Goal: Task Accomplishment & Management: Manage account settings

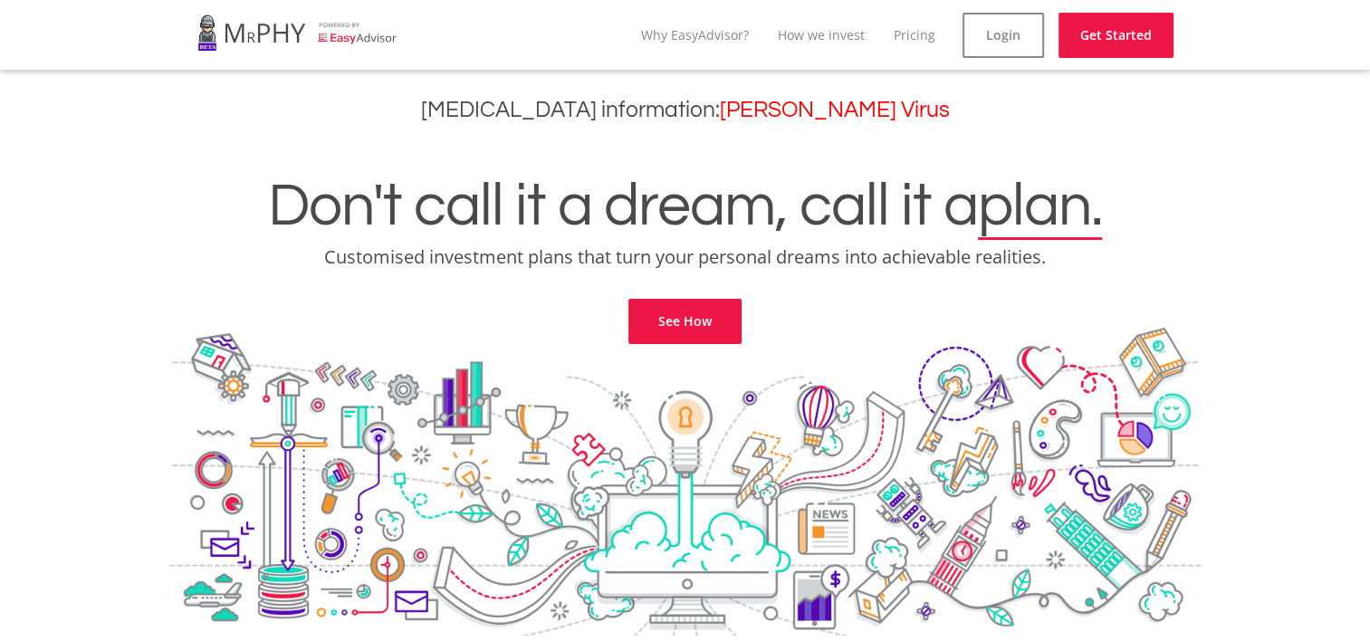
click at [250, 38] on link at bounding box center [297, 32] width 200 height 51
click at [718, 333] on link "See How" at bounding box center [684, 321] width 113 height 45
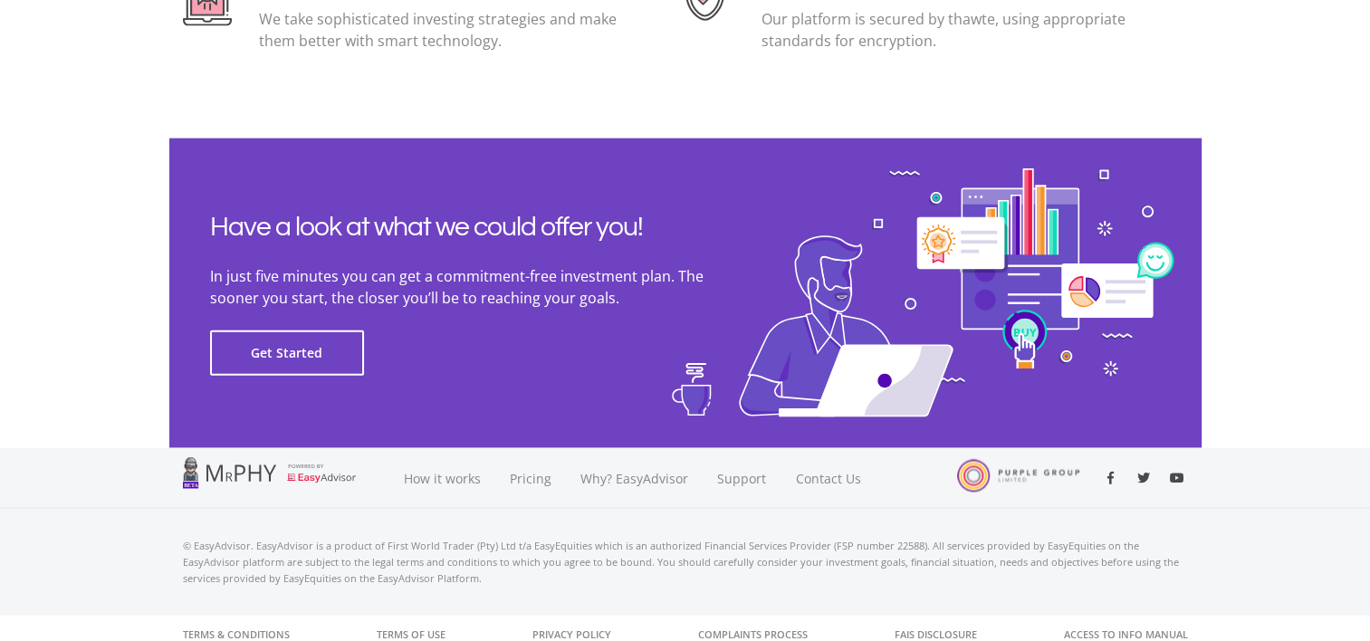
scroll to position [4122, 0]
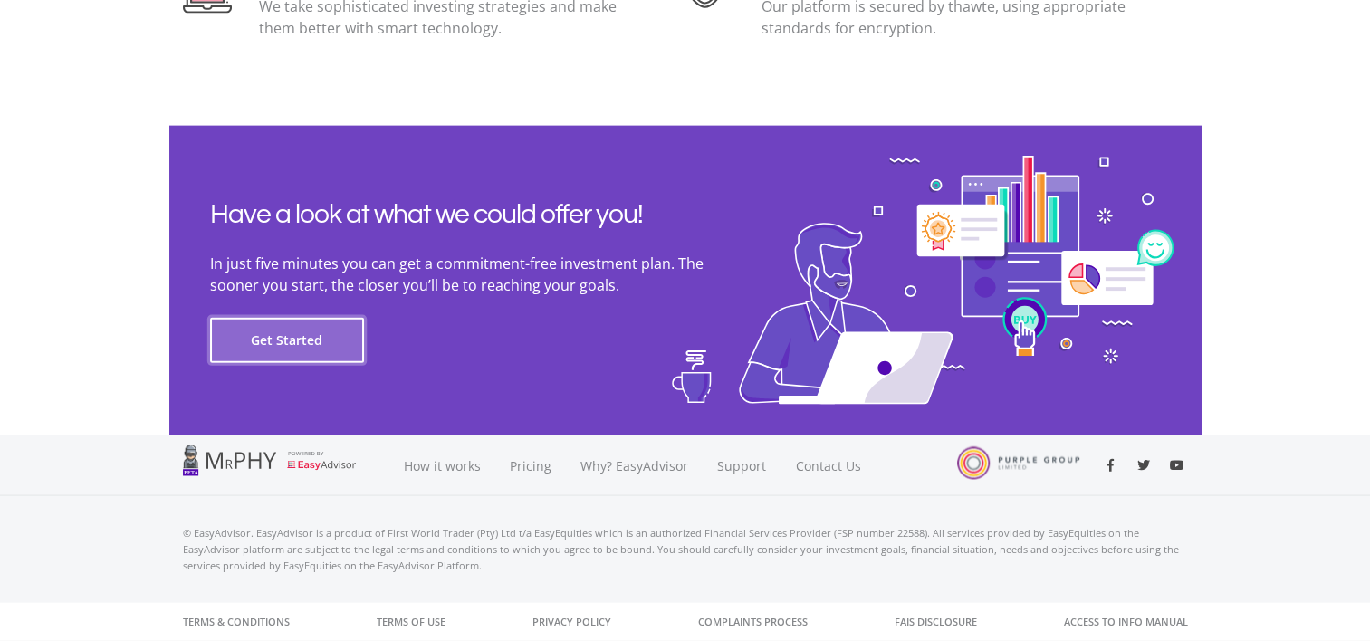
click at [279, 352] on button "Get Started" at bounding box center [287, 340] width 154 height 45
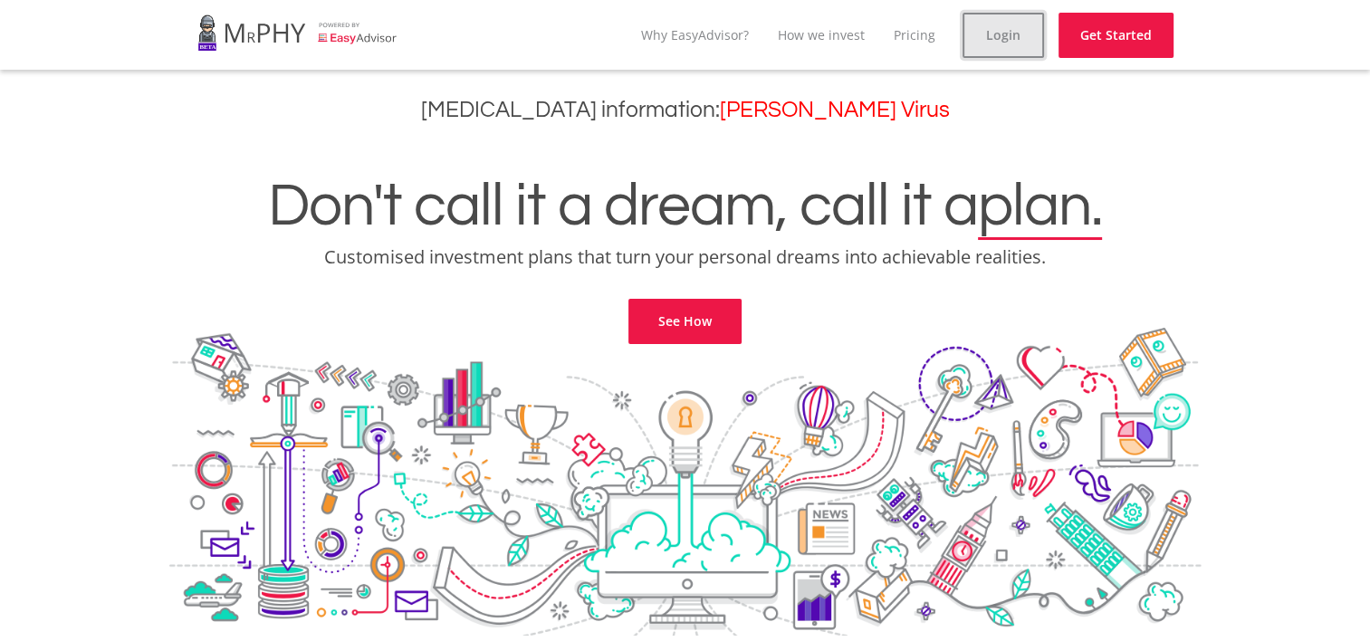
click at [995, 35] on link "Login" at bounding box center [1002, 35] width 81 height 45
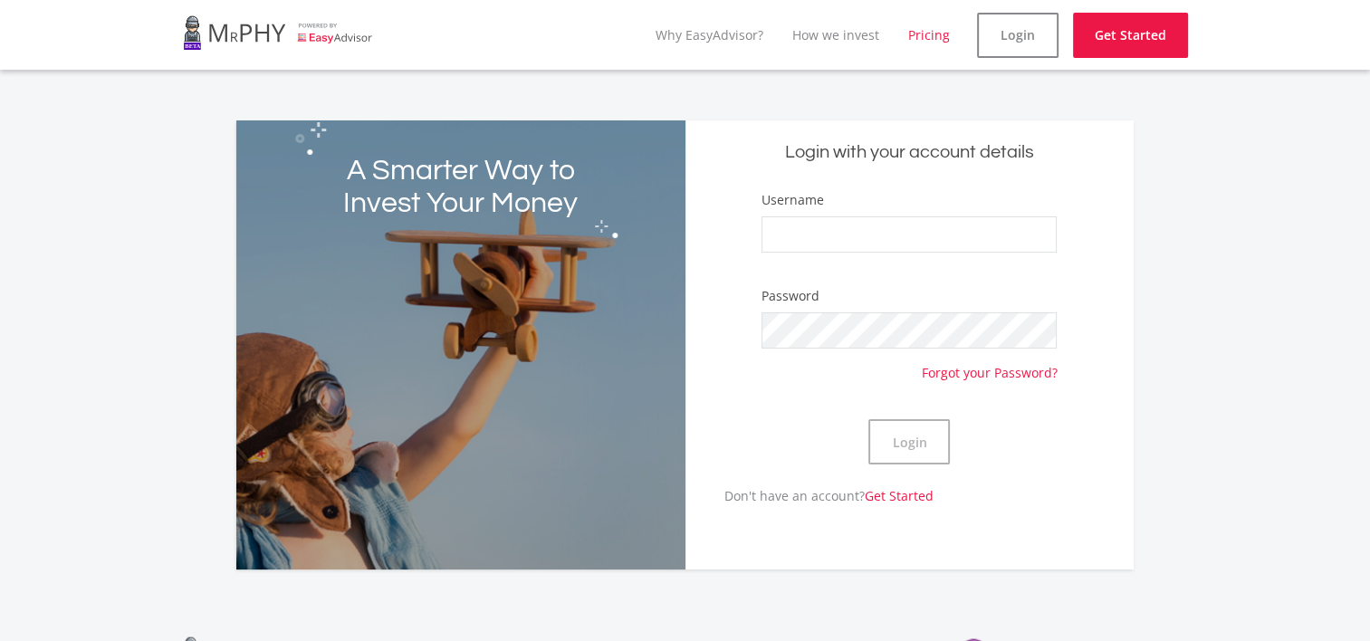
click at [916, 42] on link "Pricing" at bounding box center [929, 34] width 42 height 17
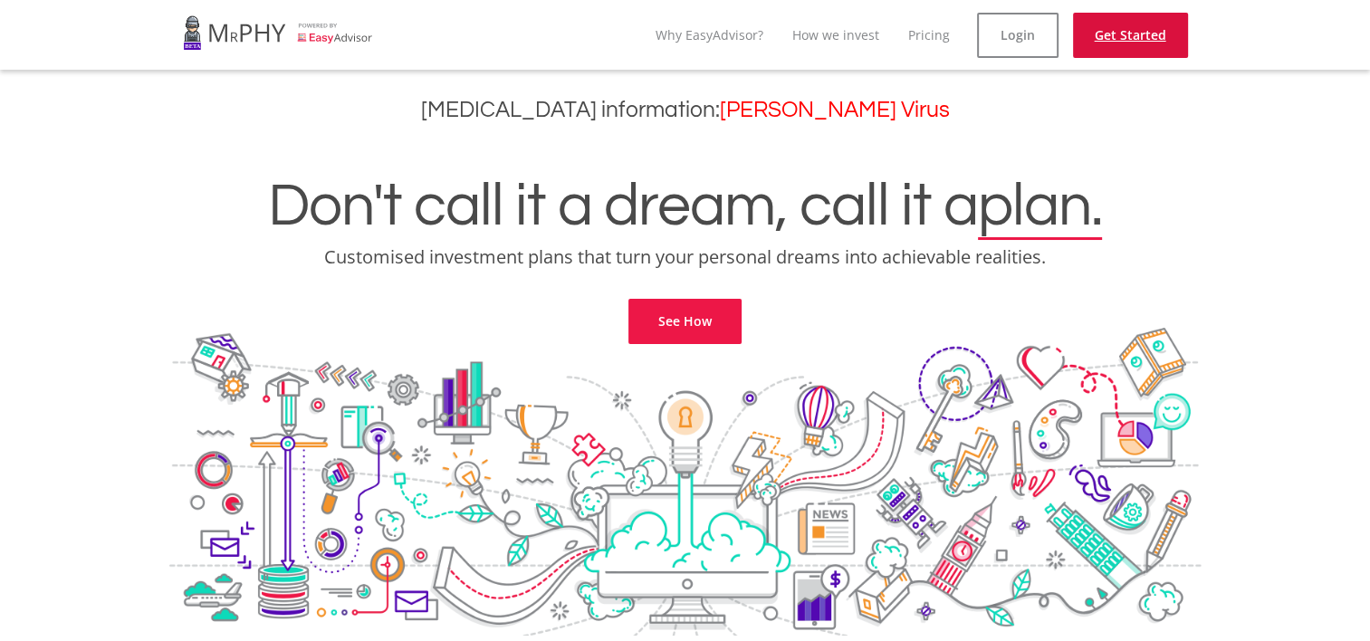
click at [1123, 33] on link "Get Started" at bounding box center [1130, 35] width 115 height 45
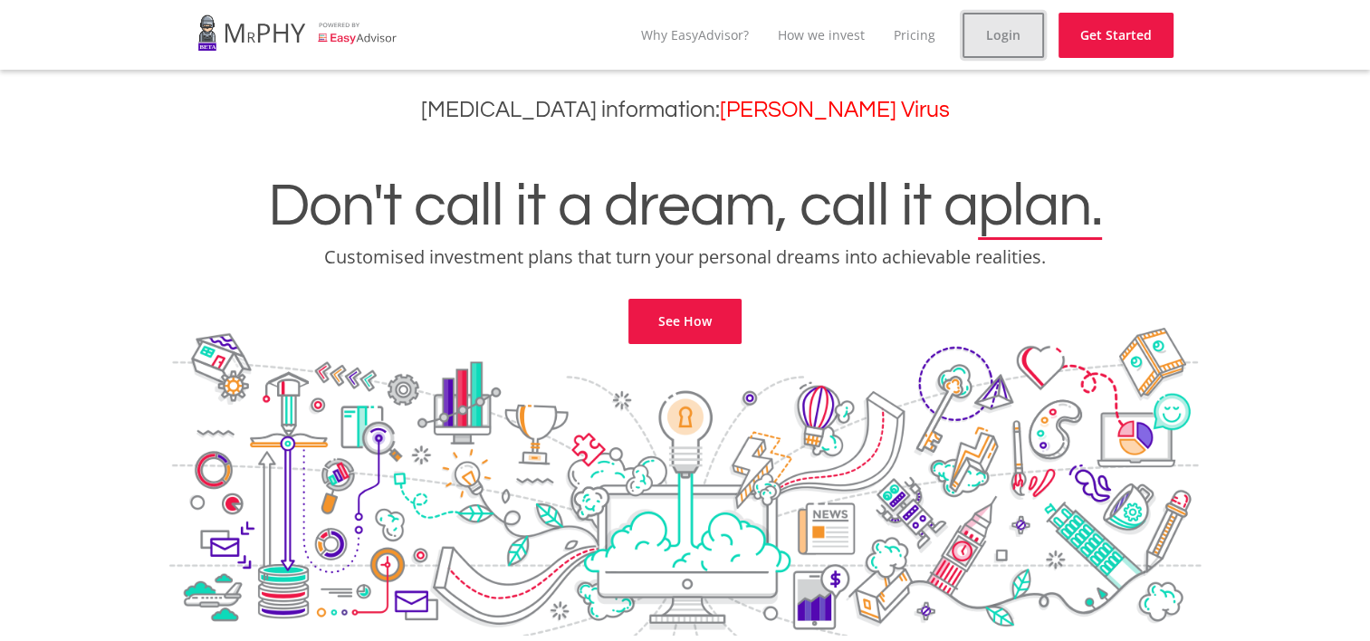
click at [977, 26] on link "Login" at bounding box center [1002, 35] width 81 height 45
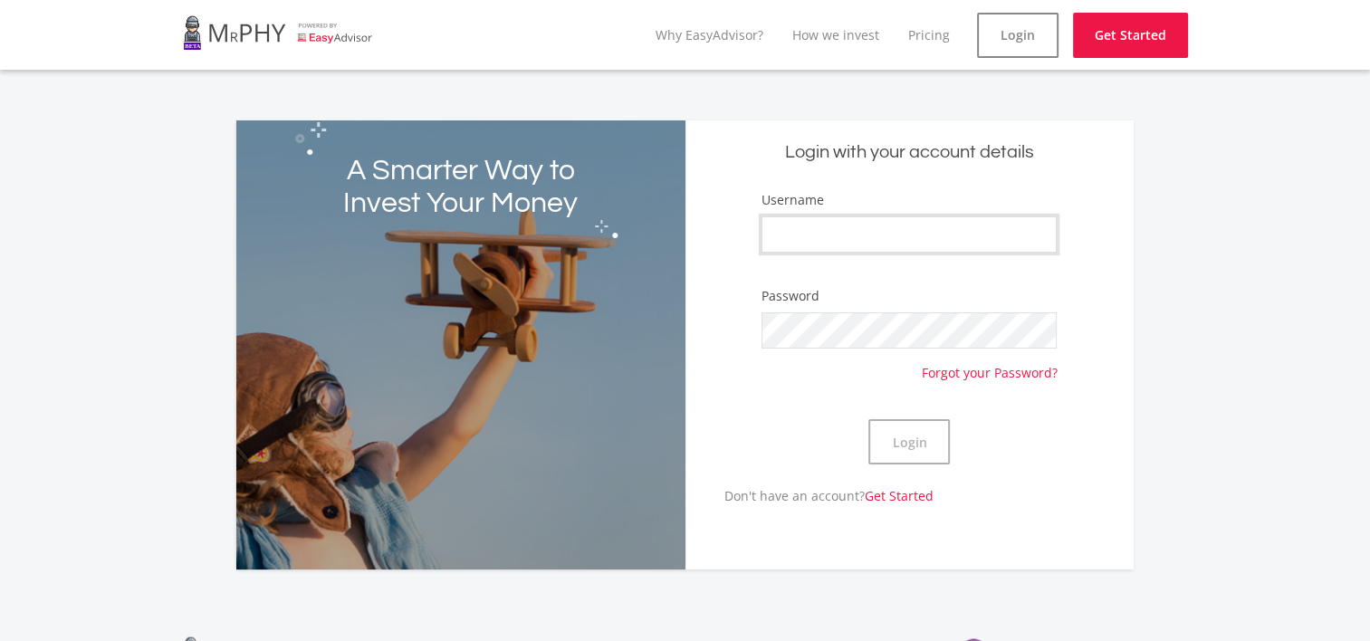
click at [920, 225] on input "Username" at bounding box center [908, 234] width 295 height 36
drag, startPoint x: 0, startPoint y: 202, endPoint x: 18, endPoint y: 218, distance: 24.4
click at [0, 202] on div "A Smarter Way to Invest Your Money Login with your account details Username Pas…" at bounding box center [685, 334] width 1370 height 471
click at [853, 230] on input "Username" at bounding box center [908, 234] width 295 height 36
drag, startPoint x: 0, startPoint y: 235, endPoint x: 29, endPoint y: 242, distance: 29.7
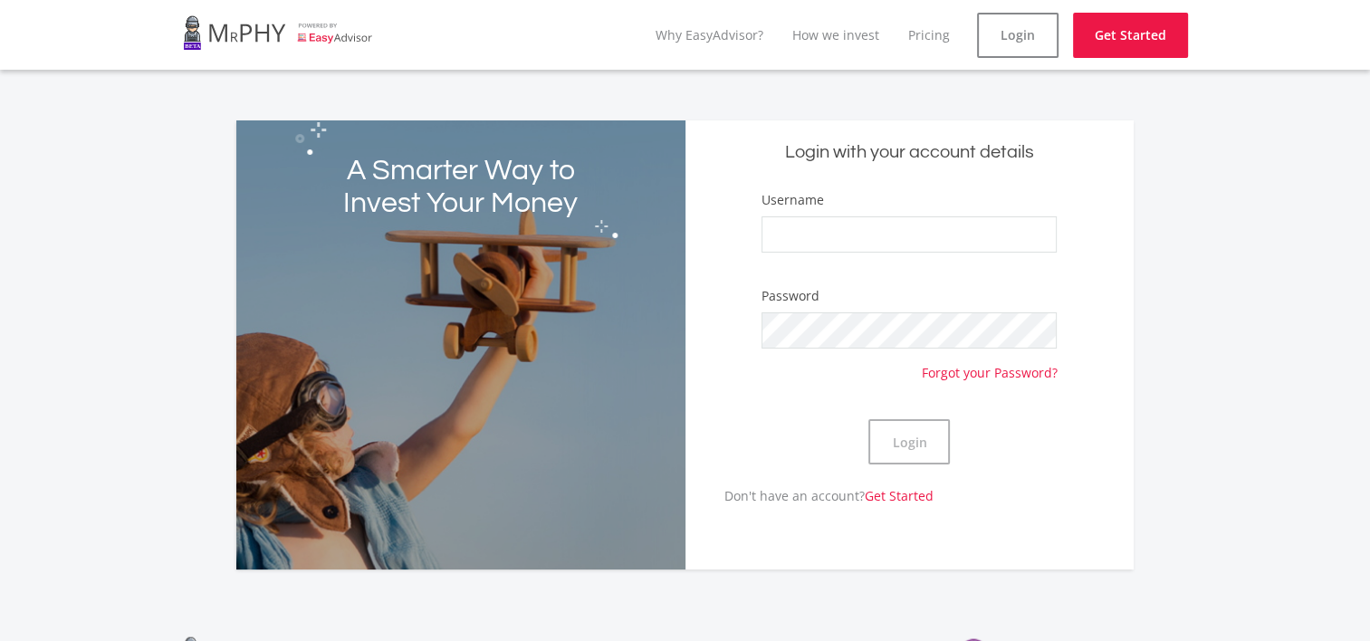
click at [0, 236] on html "menu Why EasyAdvisor? How we invest Pricing Login Get Started A Smarter Way to …" at bounding box center [685, 416] width 1370 height 833
click at [764, 235] on input "Username" at bounding box center [908, 234] width 295 height 36
paste input "Panyx106"
type input "Panyx106"
drag, startPoint x: 40, startPoint y: 231, endPoint x: 301, endPoint y: 253, distance: 261.7
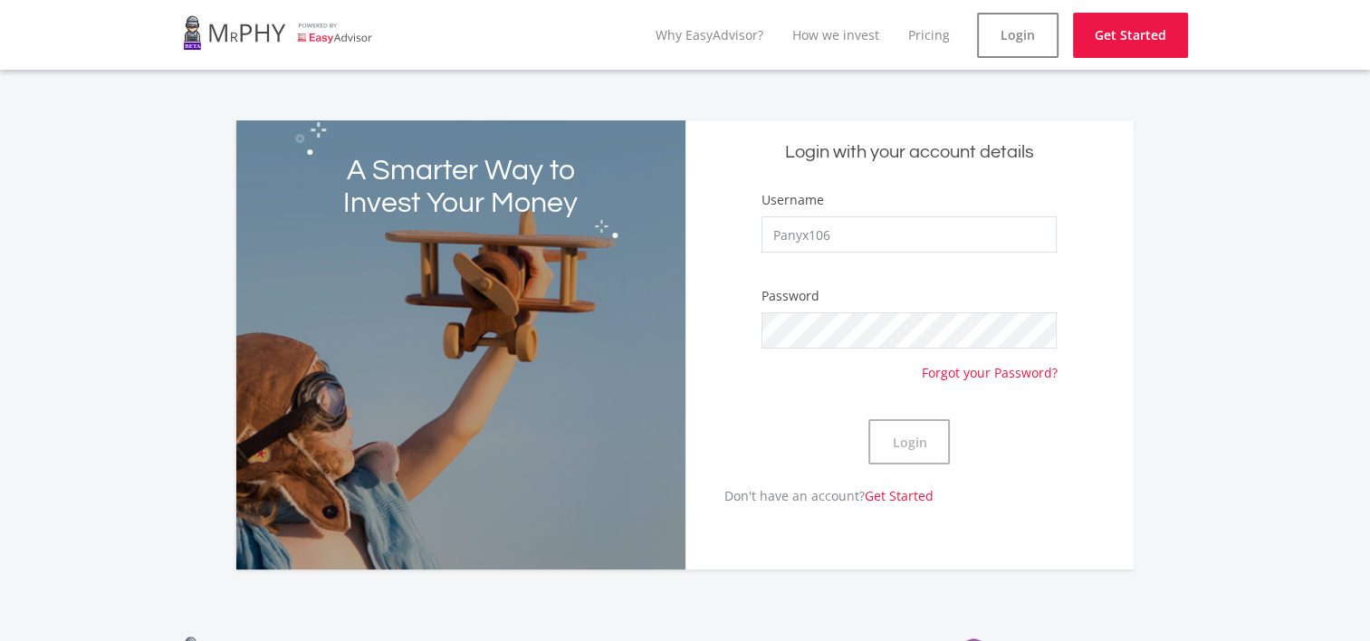
click at [42, 231] on div "A Smarter Way to Invest Your Money Login with your account details Username Pan…" at bounding box center [685, 334] width 1370 height 471
click at [892, 426] on button "Login" at bounding box center [908, 441] width 81 height 45
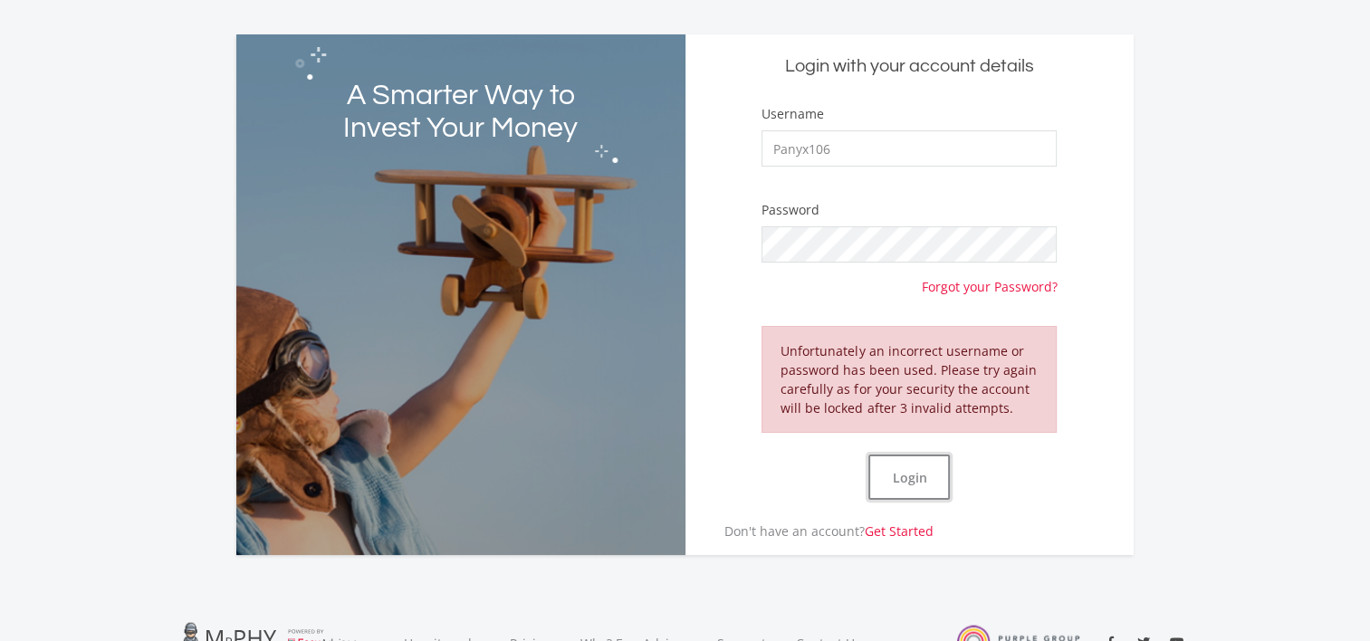
scroll to position [91, 0]
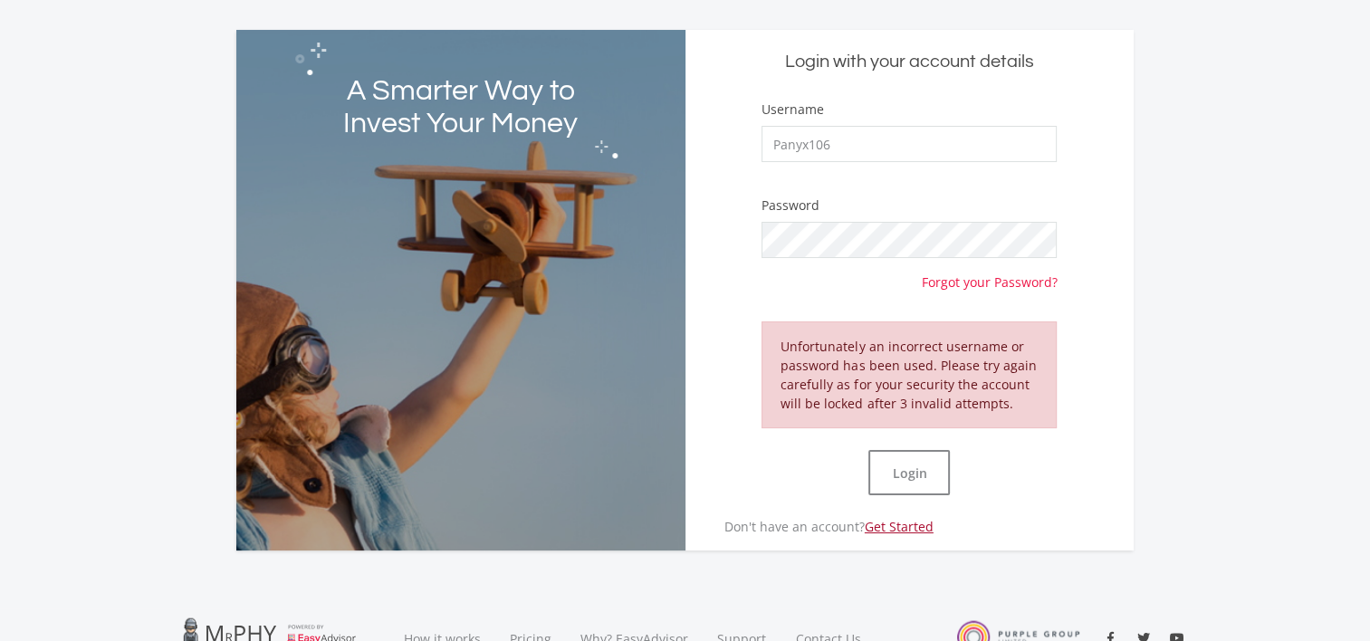
click at [887, 529] on link "Get Started" at bounding box center [899, 526] width 69 height 17
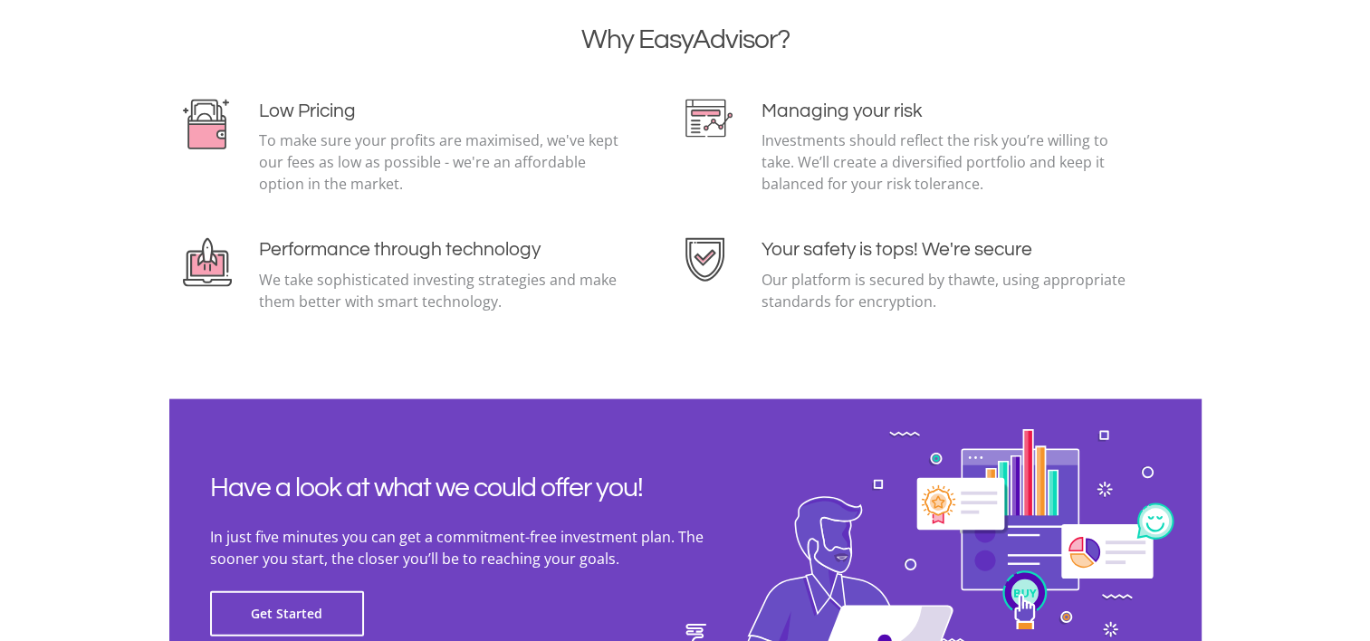
scroll to position [4074, 0]
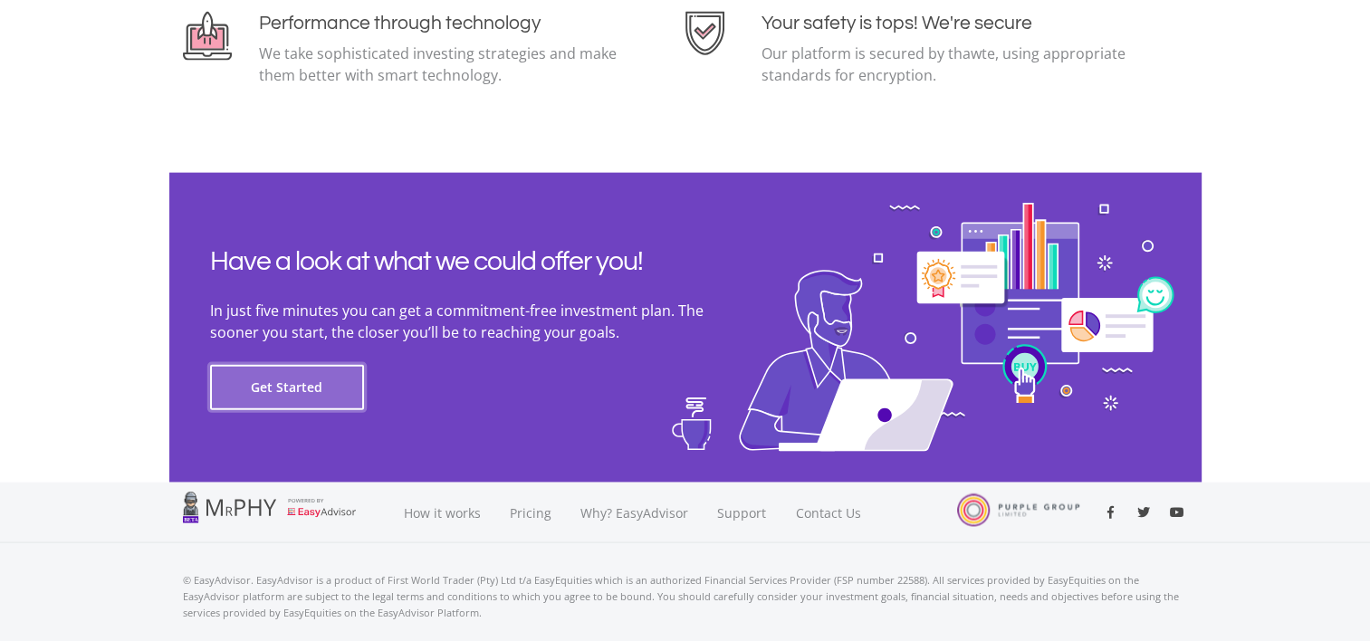
click at [263, 390] on button "Get Started" at bounding box center [287, 387] width 154 height 45
